Goal: Task Accomplishment & Management: Complete application form

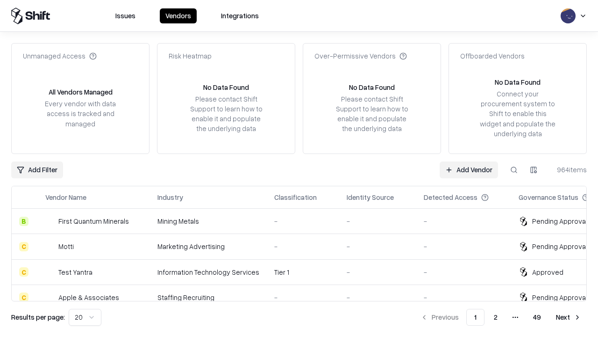
click at [469, 169] on link "Add Vendor" at bounding box center [469, 169] width 58 height 17
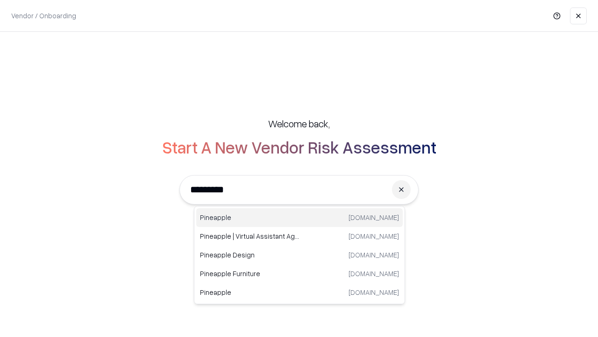
click at [300, 217] on div "Pineapple [DOMAIN_NAME]" at bounding box center [299, 217] width 207 height 19
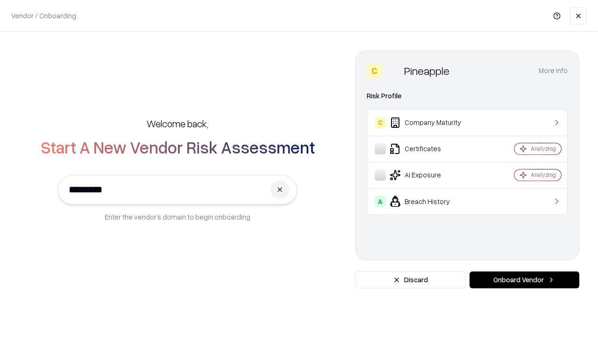
type input "*********"
click at [525, 280] on button "Onboard Vendor" at bounding box center [525, 279] width 110 height 17
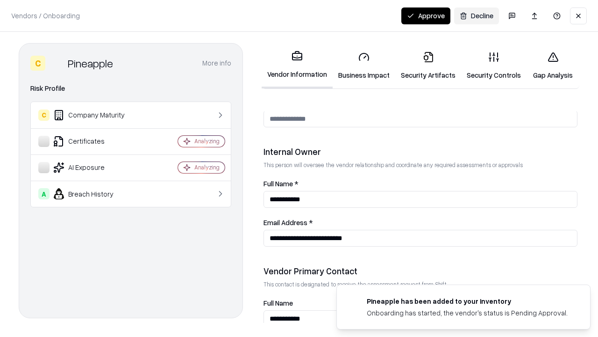
scroll to position [484, 0]
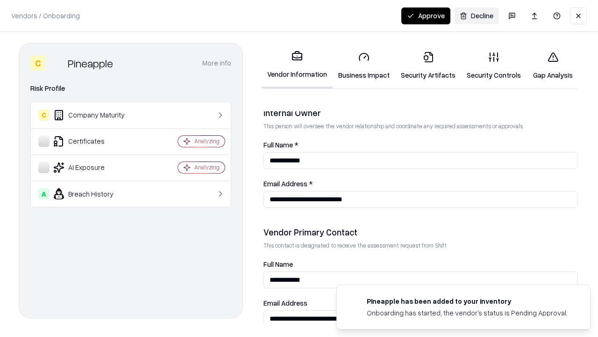
click at [428, 65] on link "Security Artifacts" at bounding box center [429, 65] width 66 height 43
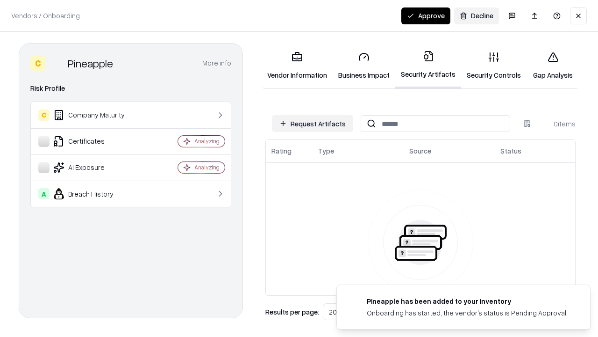
click at [313, 123] on button "Request Artifacts" at bounding box center [312, 123] width 81 height 17
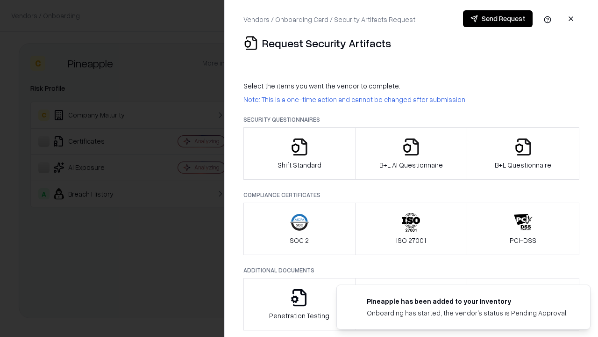
click at [523, 153] on icon "button" at bounding box center [523, 146] width 19 height 19
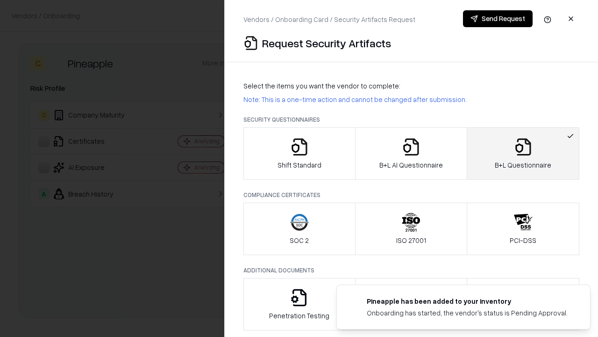
click at [411, 153] on icon "button" at bounding box center [411, 146] width 19 height 19
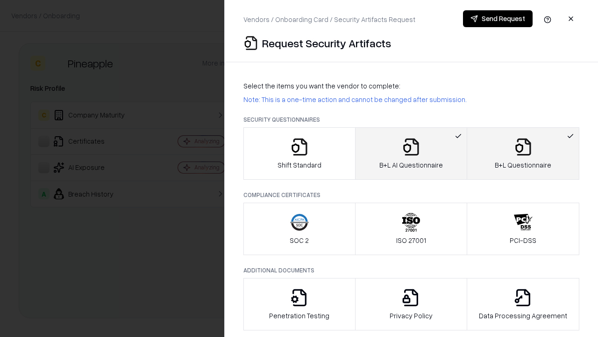
click at [498, 19] on button "Send Request" at bounding box center [498, 18] width 70 height 17
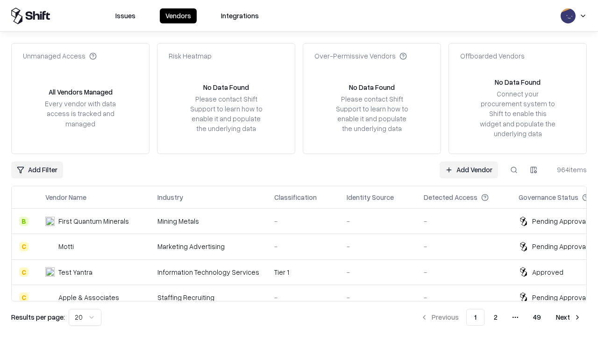
click at [514, 169] on button at bounding box center [514, 169] width 17 height 17
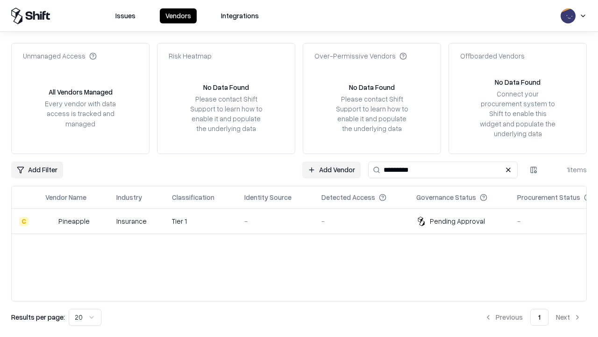
type input "*********"
click at [305, 221] on div "-" at bounding box center [276, 221] width 62 height 10
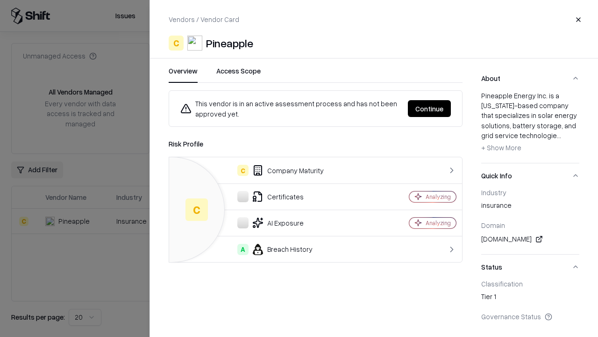
click at [430, 108] on button "Continue" at bounding box center [429, 108] width 43 height 17
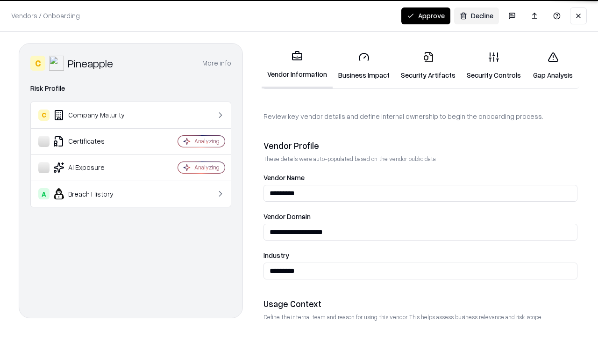
click at [428, 65] on link "Security Artifacts" at bounding box center [429, 65] width 66 height 43
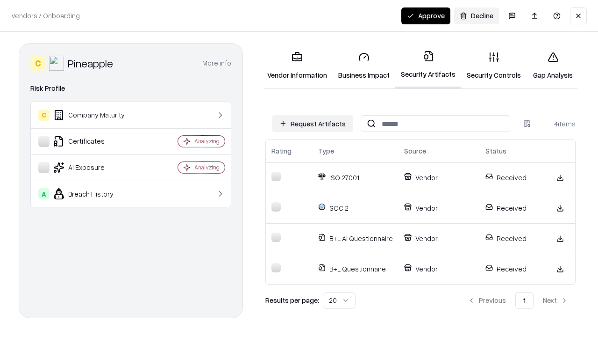
click at [426, 15] on button "Approve" at bounding box center [426, 15] width 49 height 17
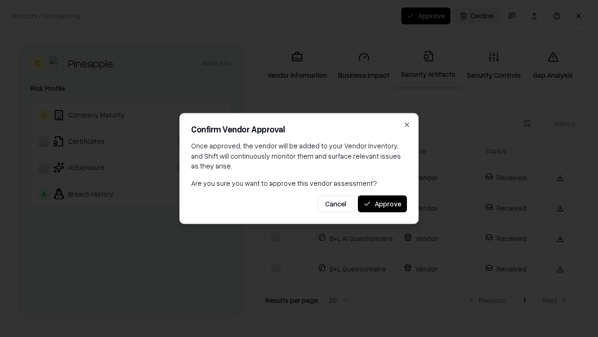
click at [382, 203] on button "Approve" at bounding box center [382, 203] width 49 height 17
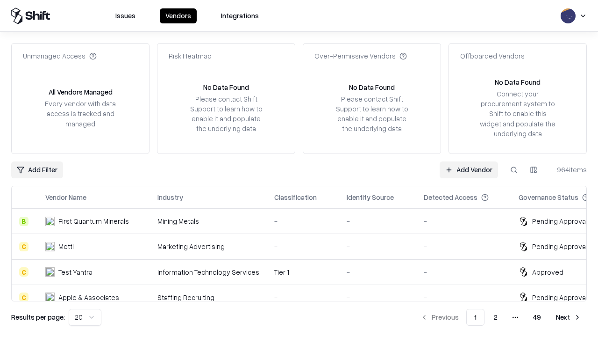
type input "*********"
click at [469, 169] on link "Add Vendor" at bounding box center [469, 169] width 58 height 17
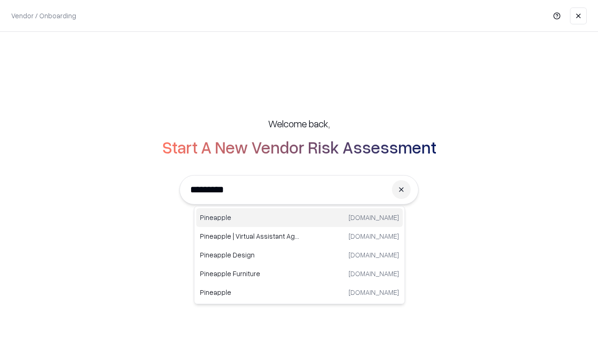
click at [300, 217] on div "Pineapple [DOMAIN_NAME]" at bounding box center [299, 217] width 207 height 19
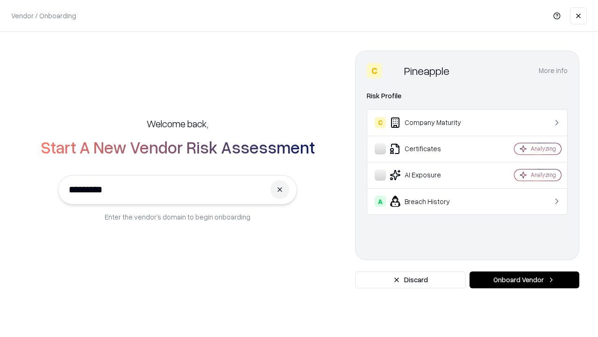
type input "*********"
click at [525, 280] on button "Onboard Vendor" at bounding box center [525, 279] width 110 height 17
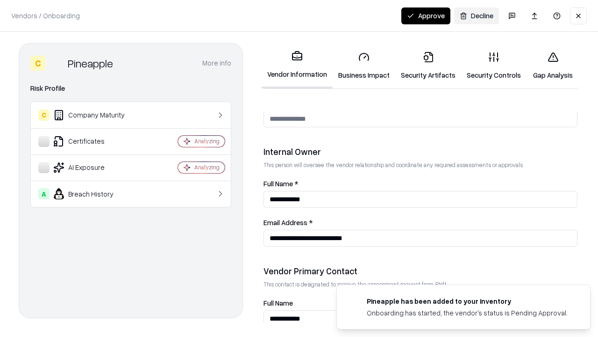
scroll to position [484, 0]
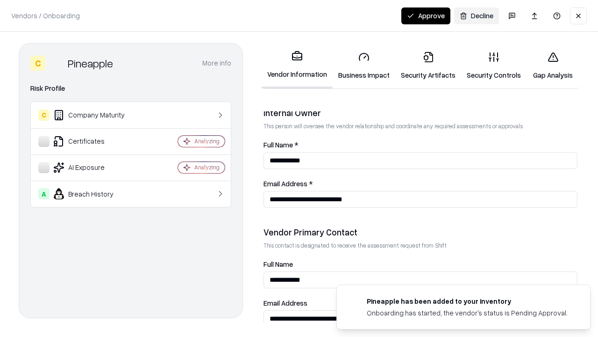
click at [426, 15] on button "Approve" at bounding box center [426, 15] width 49 height 17
